Goal: Task Accomplishment & Management: Use online tool/utility

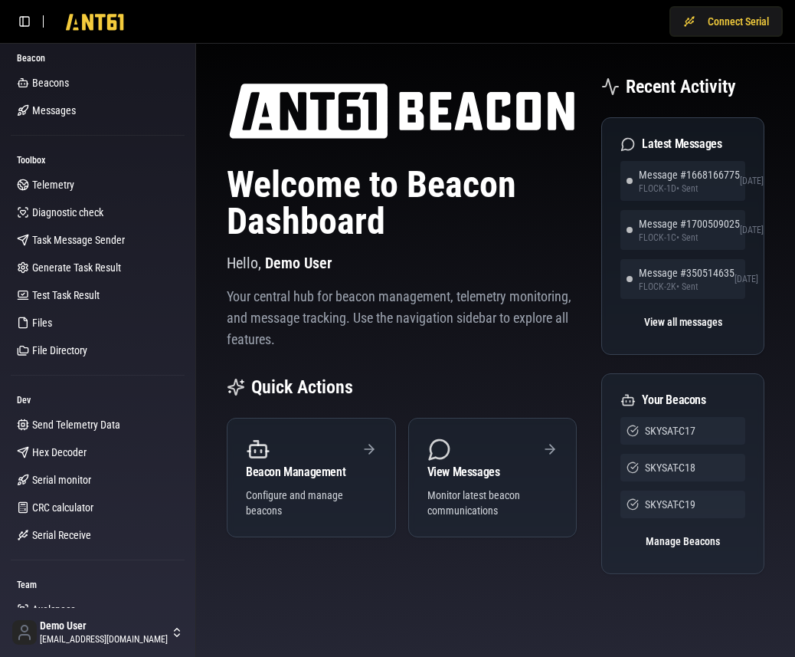
click at [741, 6] on button "Connect Serial" at bounding box center [726, 21] width 113 height 31
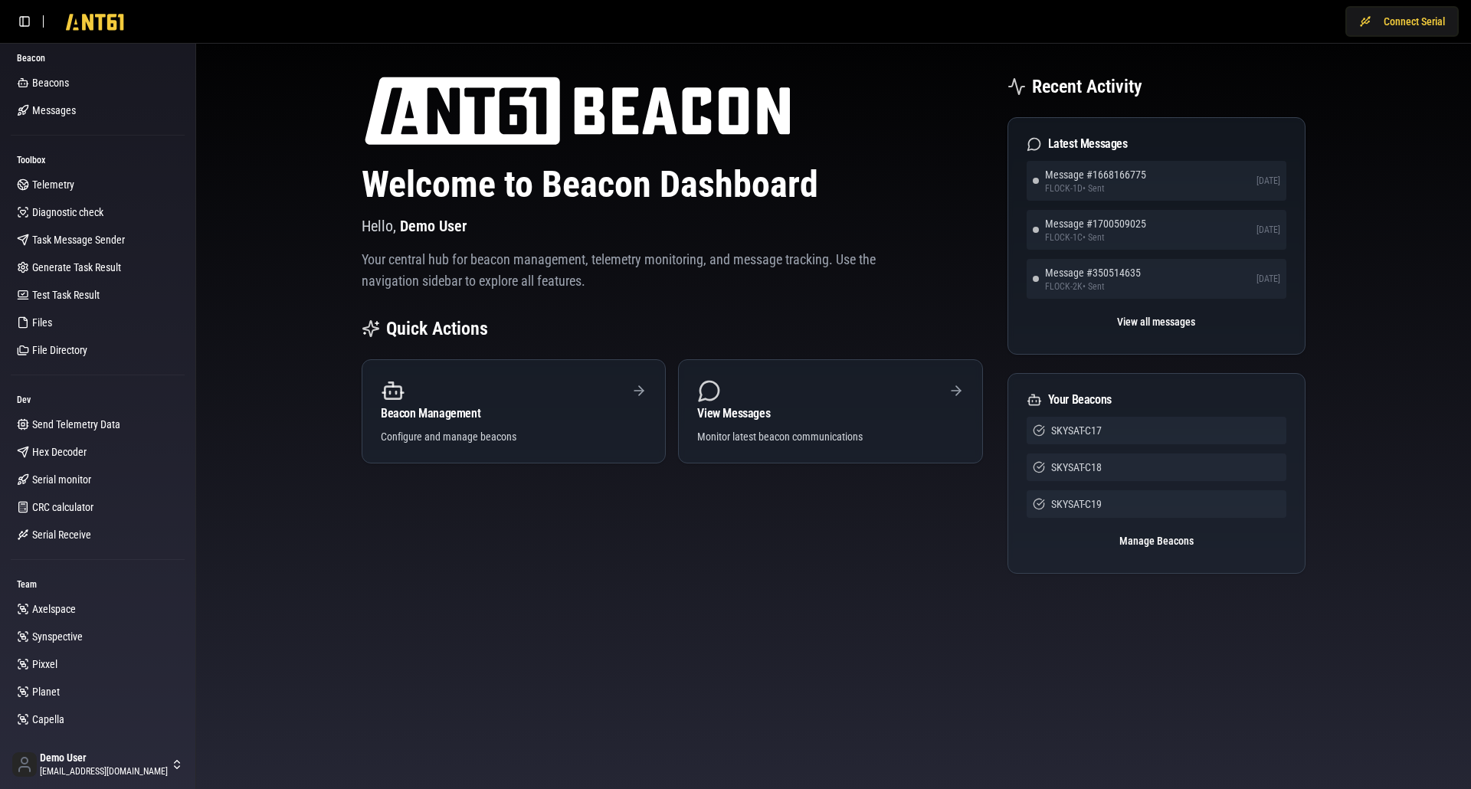
click at [53, 85] on span "Beacons" at bounding box center [50, 82] width 37 height 15
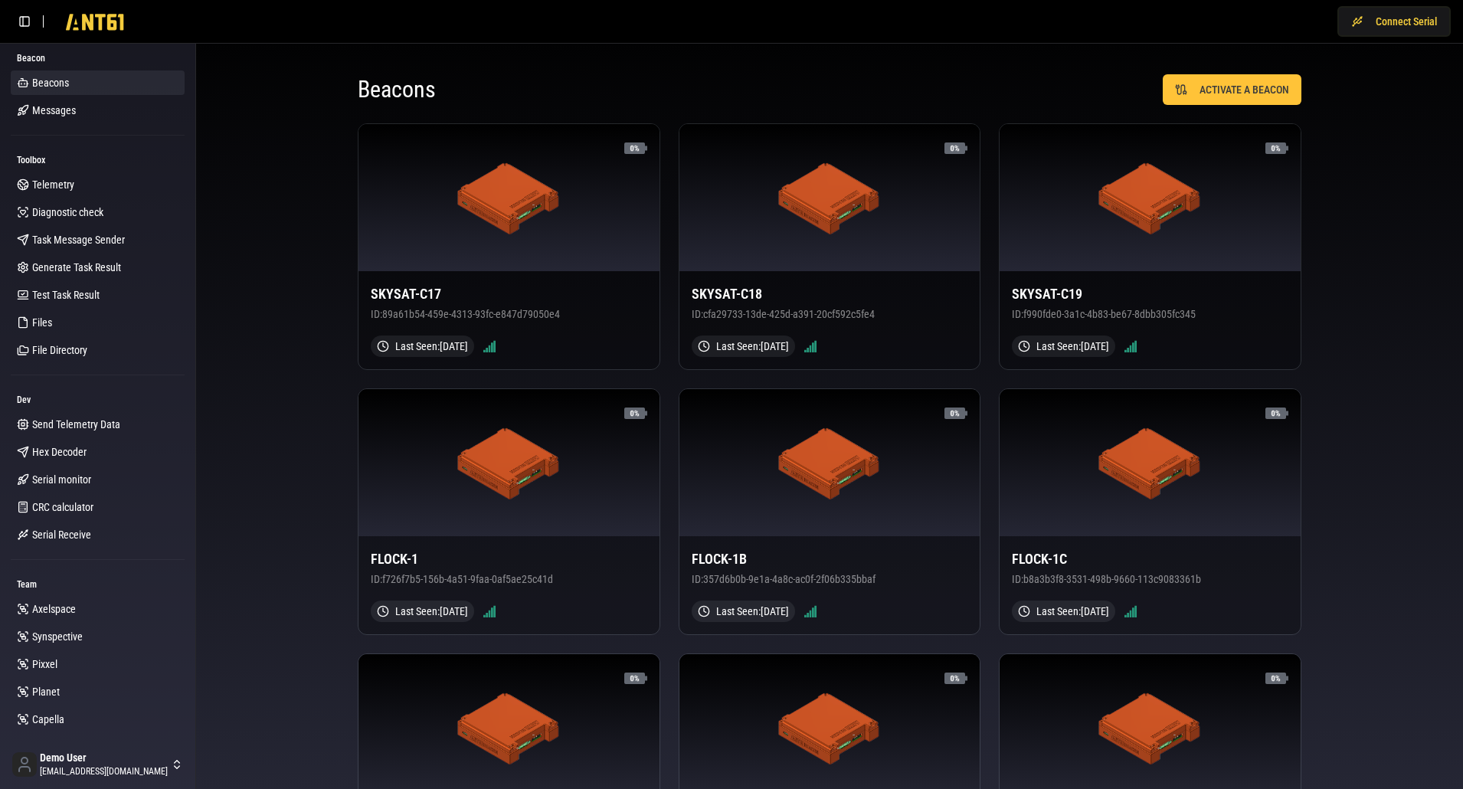
click at [70, 614] on span "Axelspace" at bounding box center [54, 608] width 44 height 15
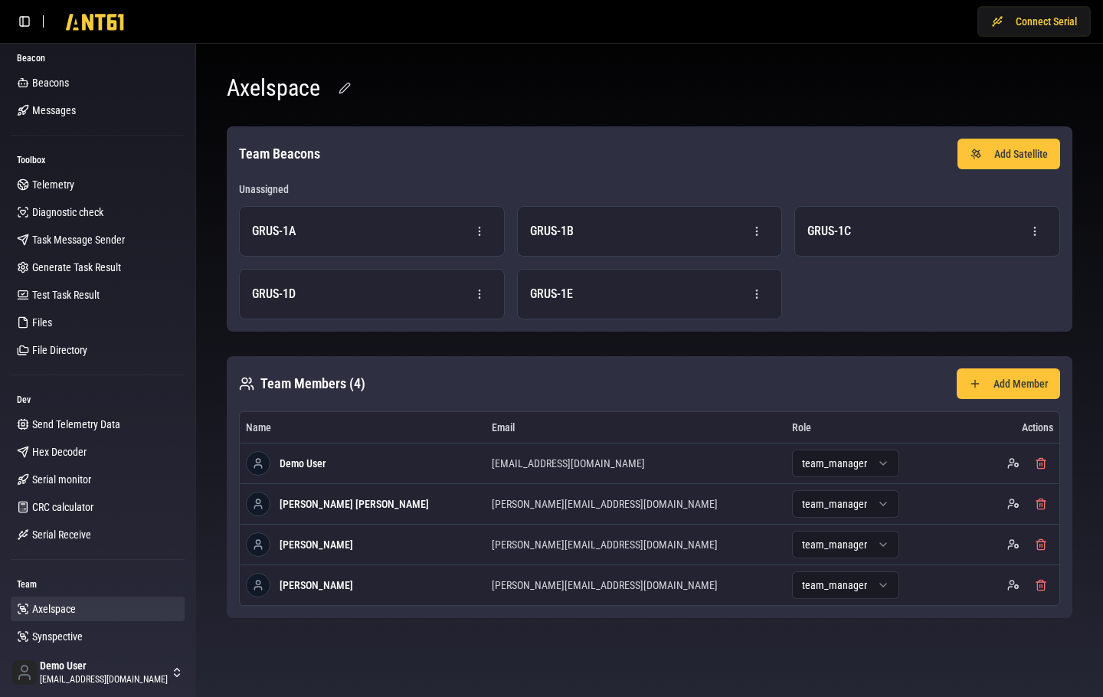
click at [118, 192] on link "Telemetry" at bounding box center [98, 184] width 174 height 25
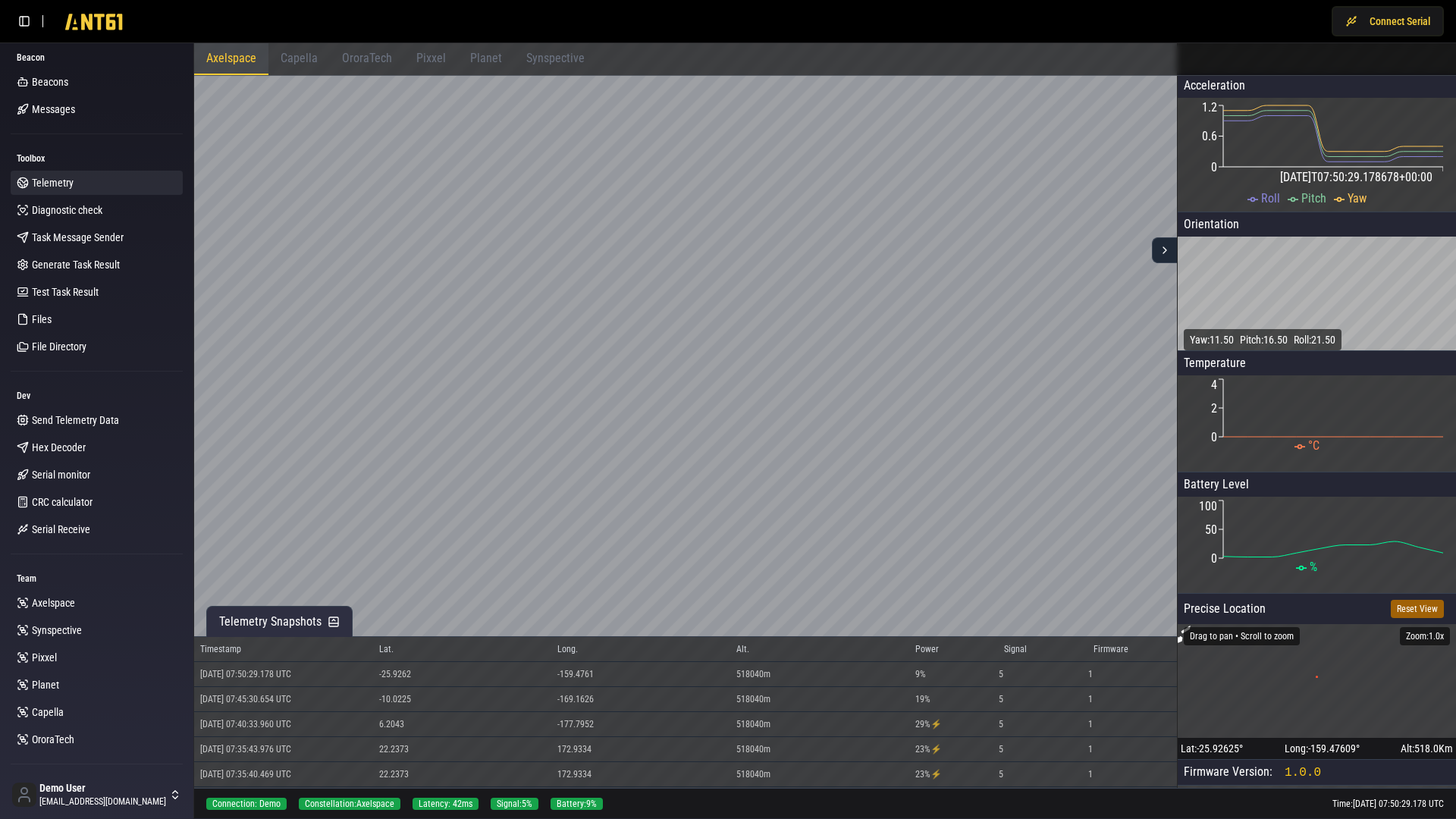
click at [786, 0] on div "Connect Serial" at bounding box center [728, 21] width 1456 height 43
drag, startPoint x: 1005, startPoint y: 26, endPoint x: 1034, endPoint y: 21, distance: 29.4
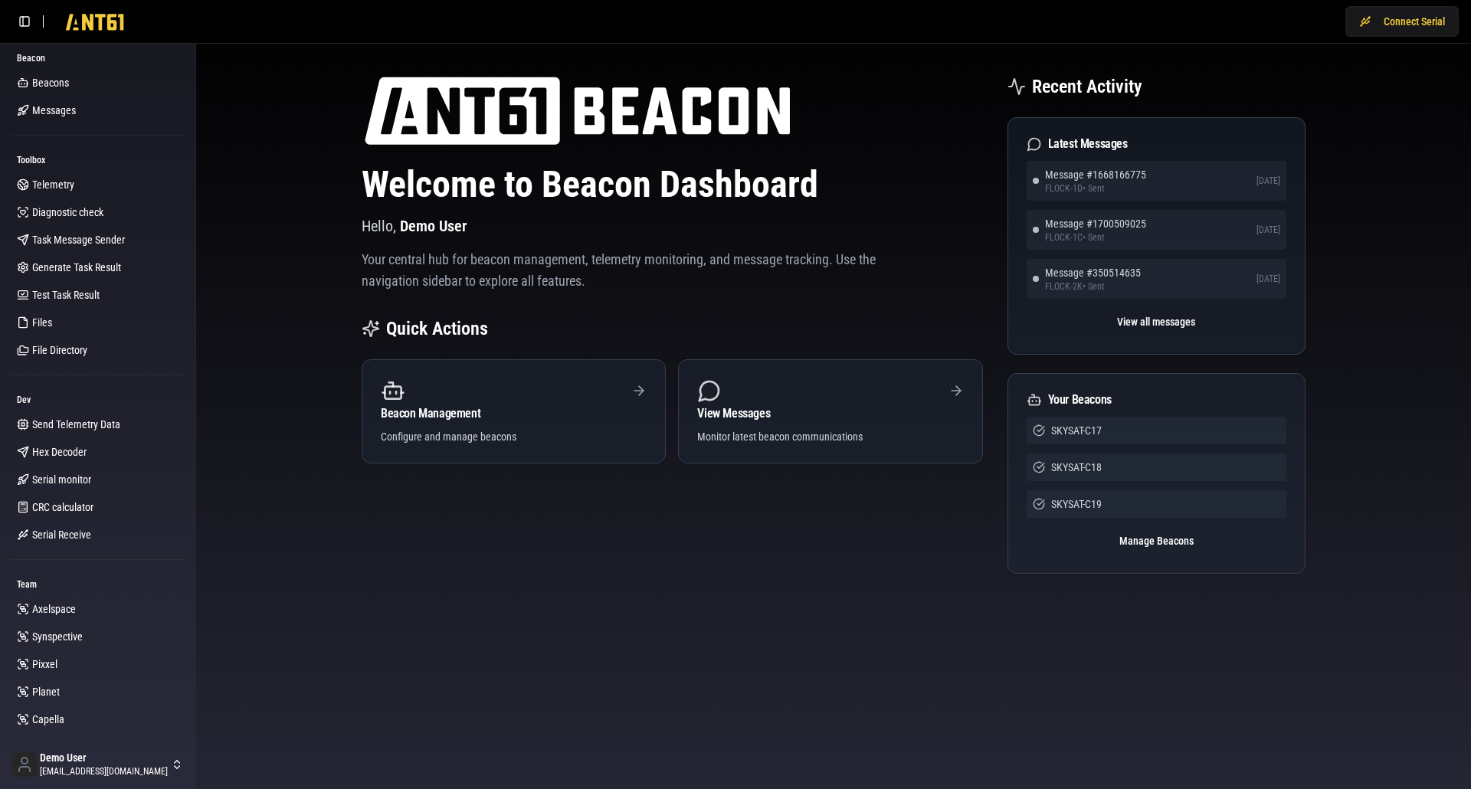
click at [105, 182] on link "Telemetry" at bounding box center [98, 184] width 174 height 25
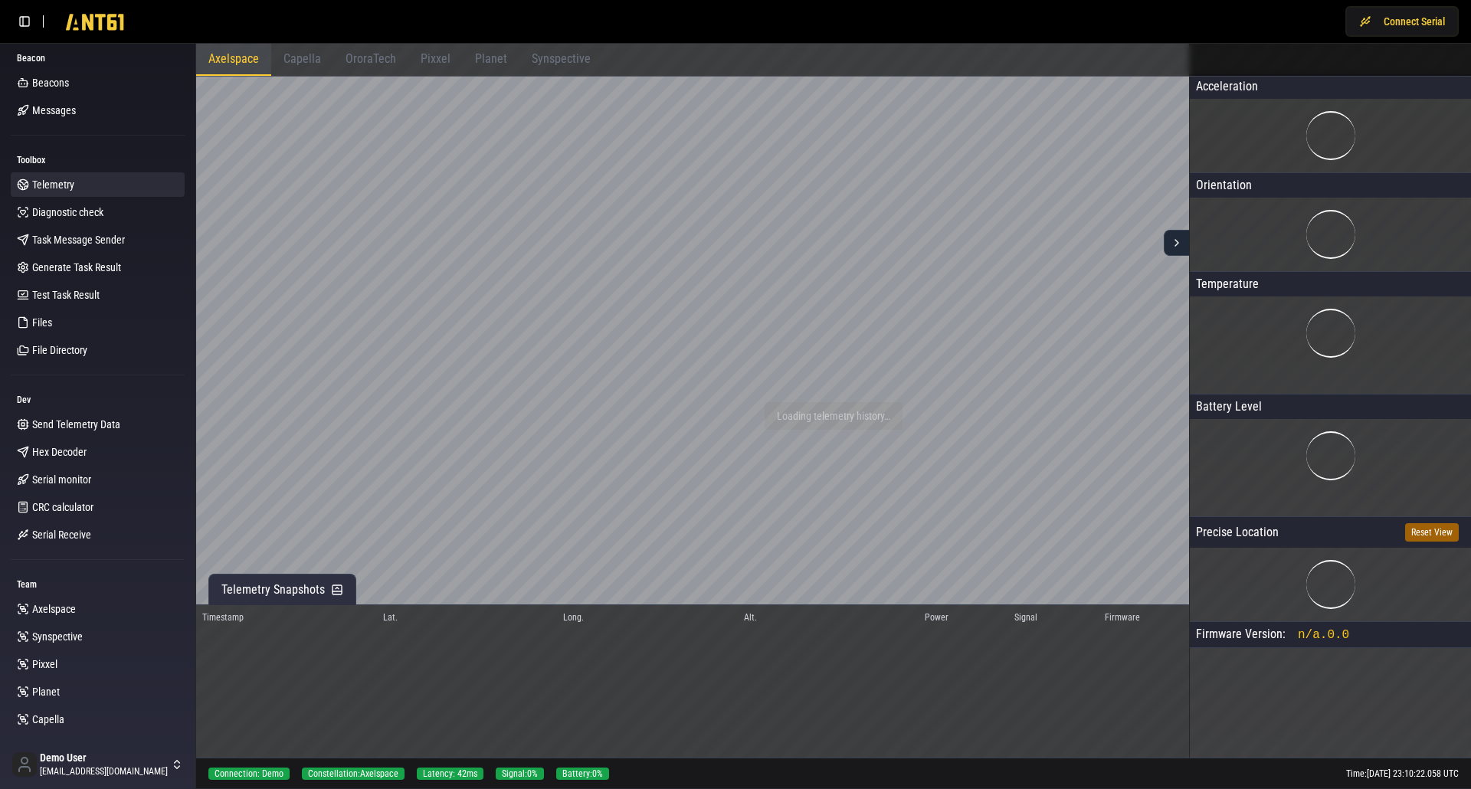
click at [387, 60] on span "OroraTech" at bounding box center [371, 58] width 51 height 15
